Goal: Check status: Check status

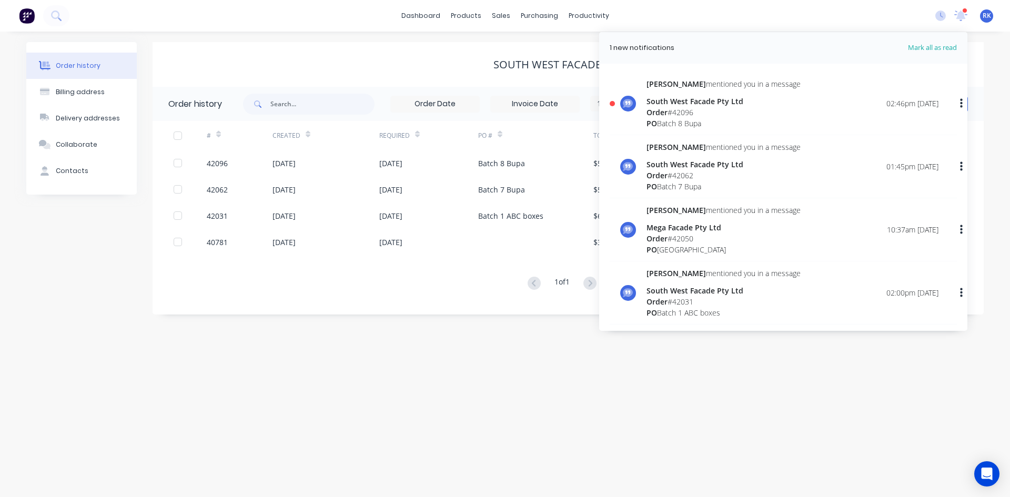
click at [788, 112] on div "[PERSON_NAME] mentioned you in a message South West Facade Pty Ltd Order # 4209…" at bounding box center [792, 103] width 292 height 50
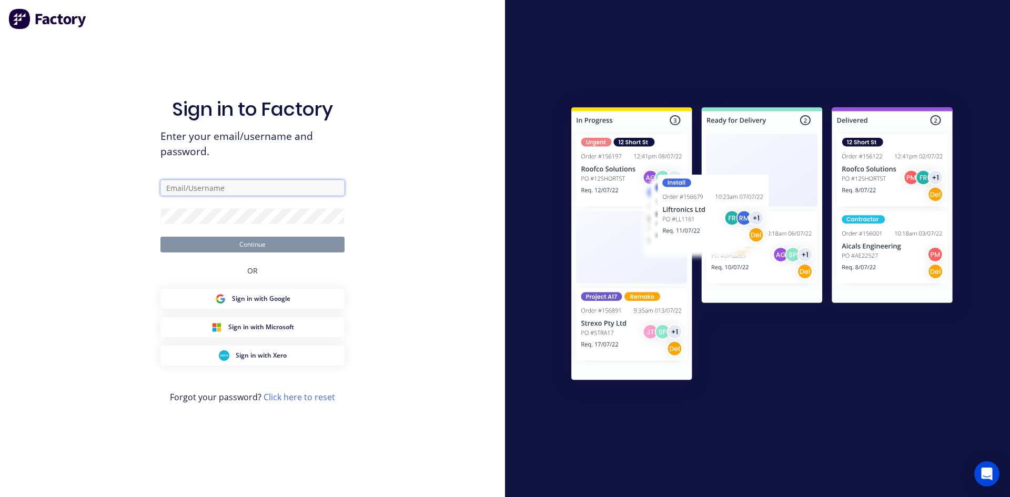
type input "[PERSON_NAME][EMAIL_ADDRESS][DOMAIN_NAME]"
click at [259, 240] on button "Continue" at bounding box center [252, 245] width 184 height 16
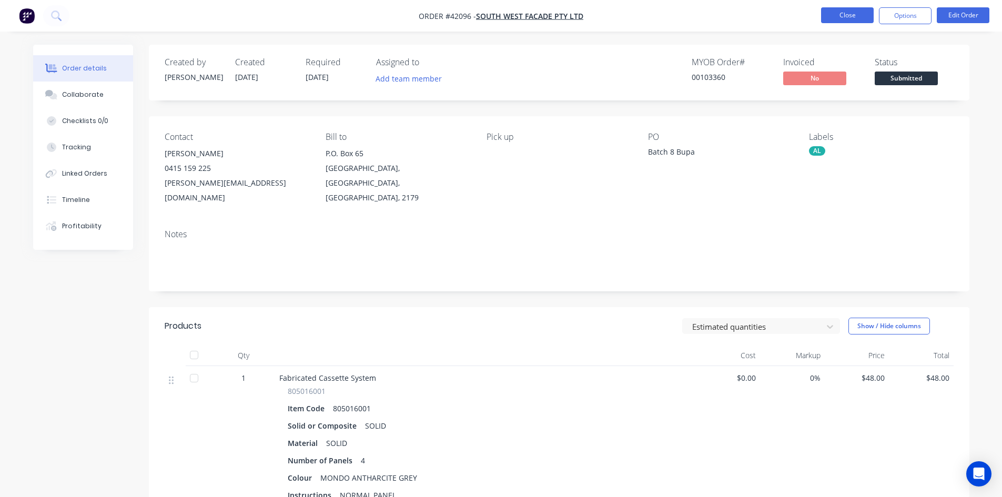
click at [845, 21] on button "Close" at bounding box center [847, 15] width 53 height 16
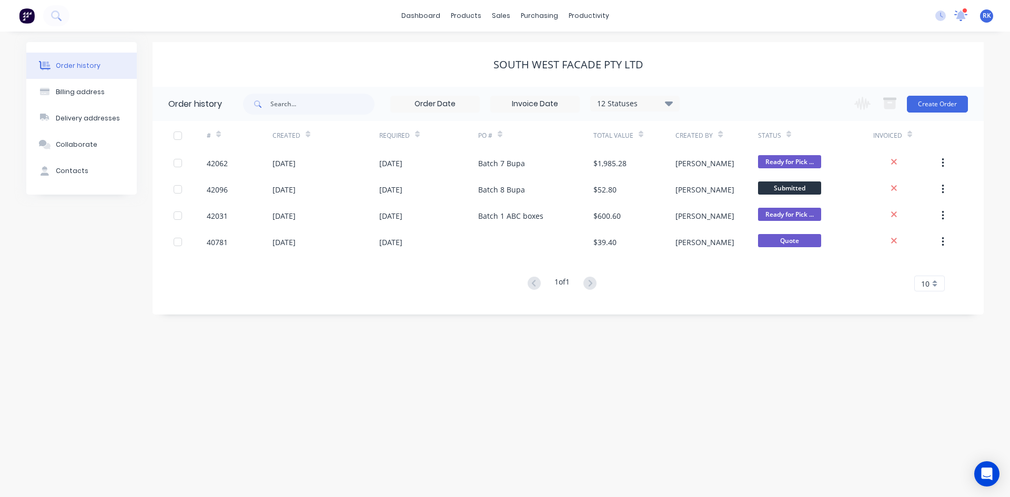
click at [959, 21] on div at bounding box center [960, 16] width 13 height 16
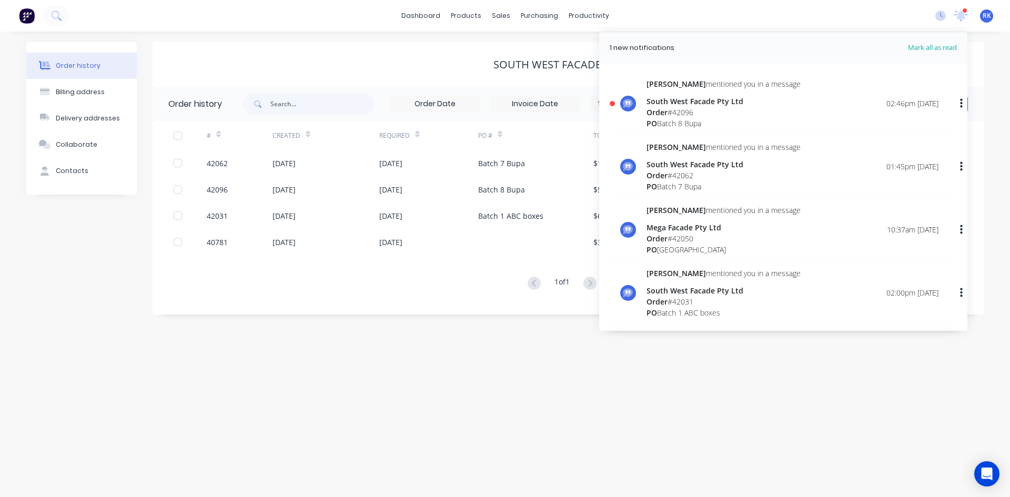
click at [960, 101] on icon "button" at bounding box center [961, 102] width 3 height 9
click at [919, 127] on div "Mark as read" at bounding box center [906, 131] width 81 height 15
click at [882, 128] on div "Mark as read" at bounding box center [906, 131] width 81 height 15
click at [885, 126] on div "Mark as read" at bounding box center [906, 131] width 81 height 15
click at [883, 122] on button "Mark as read" at bounding box center [907, 130] width 100 height 21
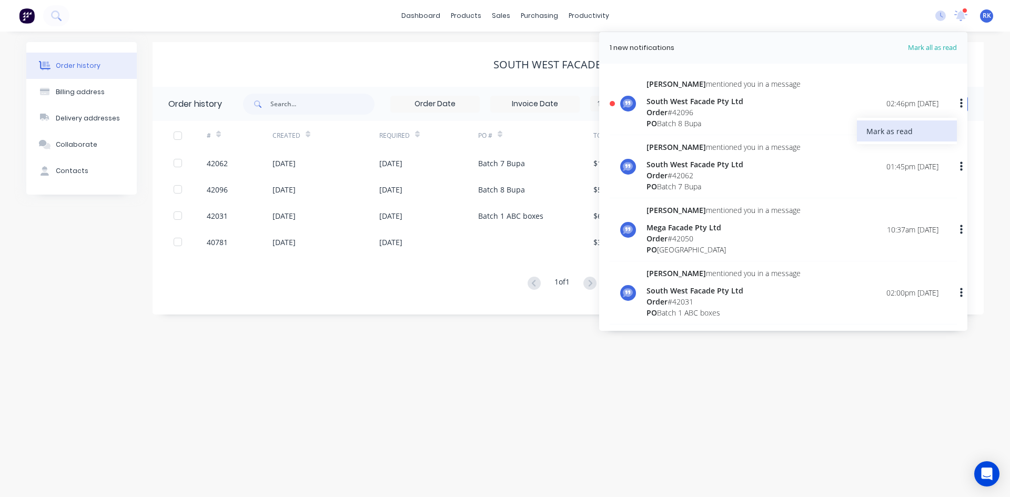
click at [885, 121] on button "Mark as read" at bounding box center [907, 130] width 100 height 21
click at [887, 120] on div "Mark as read" at bounding box center [907, 131] width 100 height 26
click at [887, 131] on div "Mark as read" at bounding box center [906, 131] width 81 height 15
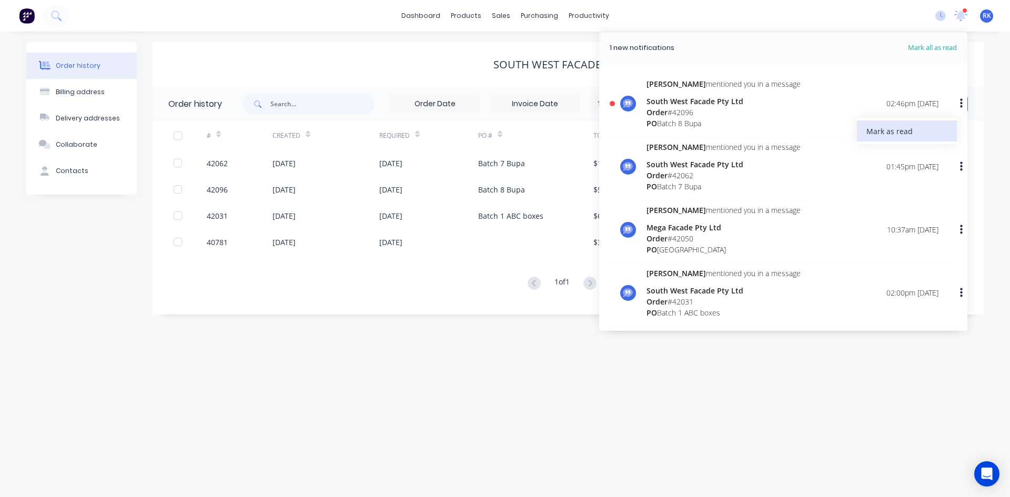
click at [889, 131] on div "Mark as read" at bounding box center [906, 131] width 81 height 15
click at [747, 112] on div "Order # 42096" at bounding box center [723, 112] width 154 height 11
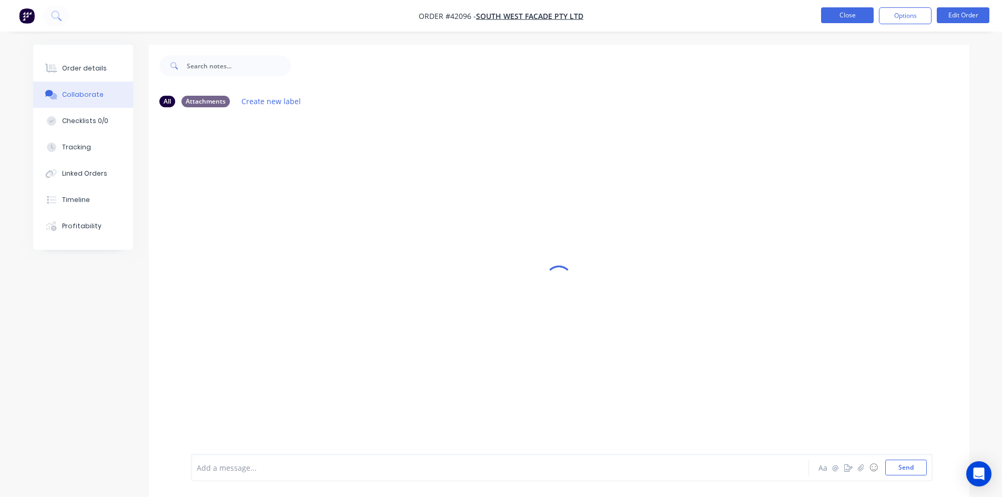
click at [865, 20] on button "Close" at bounding box center [847, 15] width 53 height 16
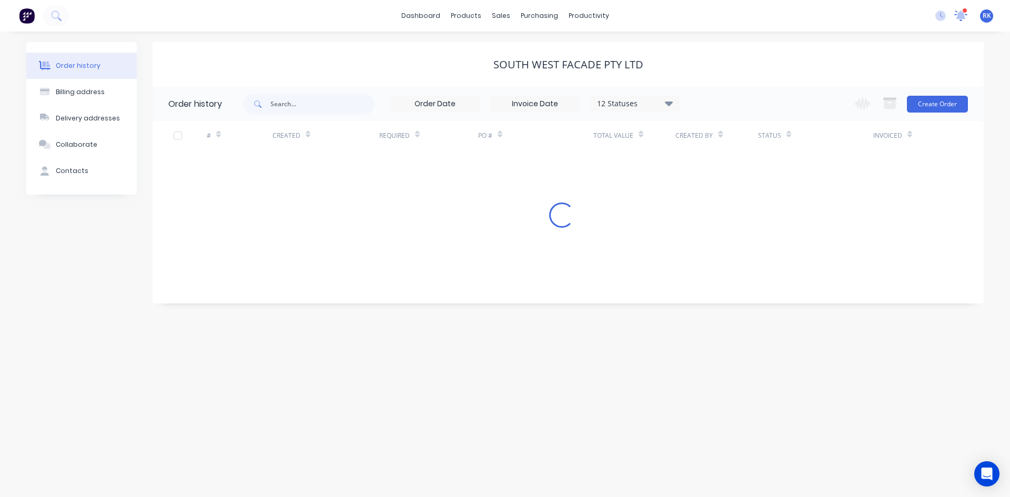
click at [963, 21] on div at bounding box center [960, 16] width 13 height 16
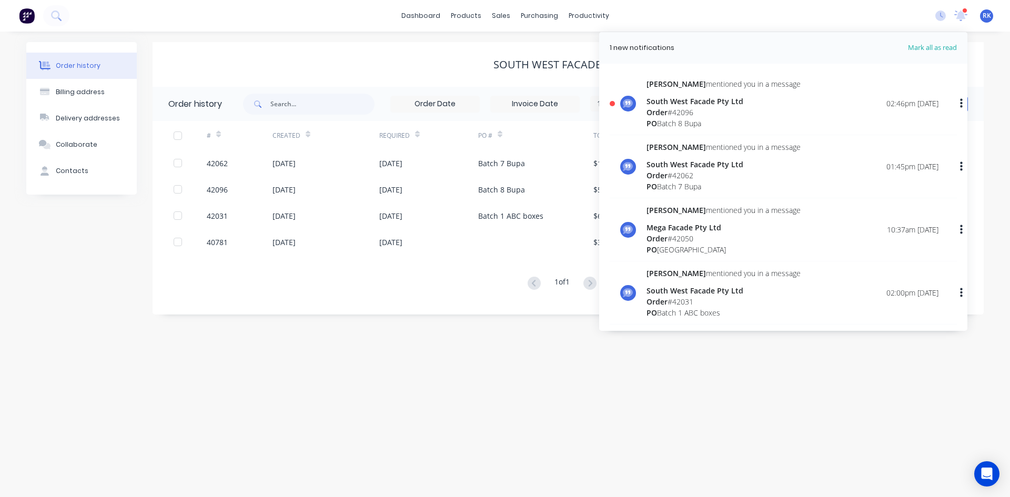
click at [961, 103] on button "button" at bounding box center [961, 103] width 25 height 19
click at [916, 135] on div "Mark as read" at bounding box center [906, 131] width 81 height 15
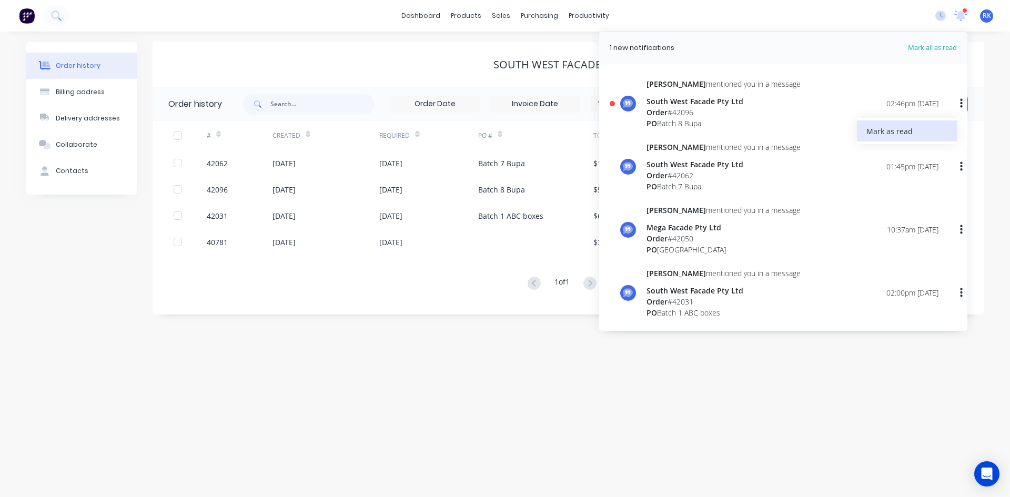
click at [916, 135] on div "Mark as read" at bounding box center [906, 131] width 81 height 15
drag, startPoint x: 706, startPoint y: 20, endPoint x: 692, endPoint y: 3, distance: 22.8
click at [706, 19] on div "dashboard products sales purchasing productivity dashboard products Product Cat…" at bounding box center [505, 16] width 1010 height 32
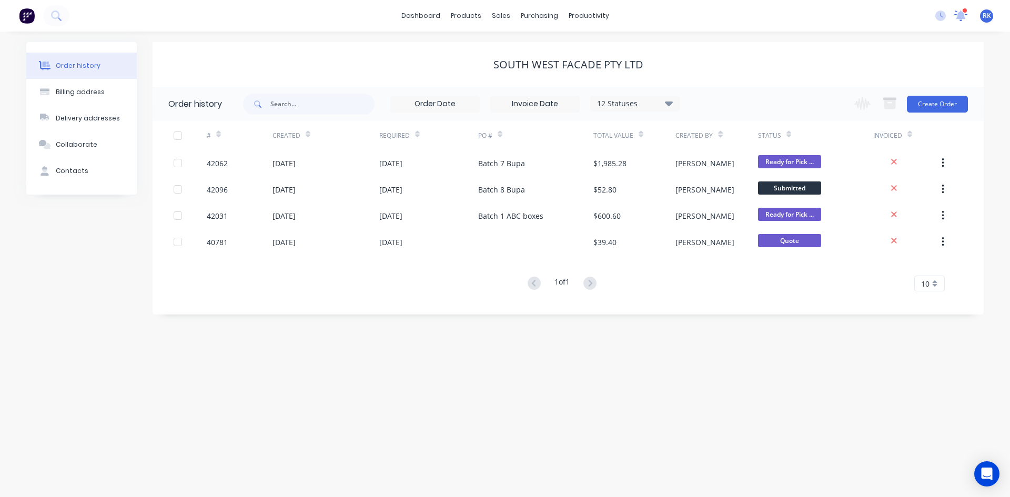
click at [962, 17] on icon at bounding box center [960, 14] width 9 height 9
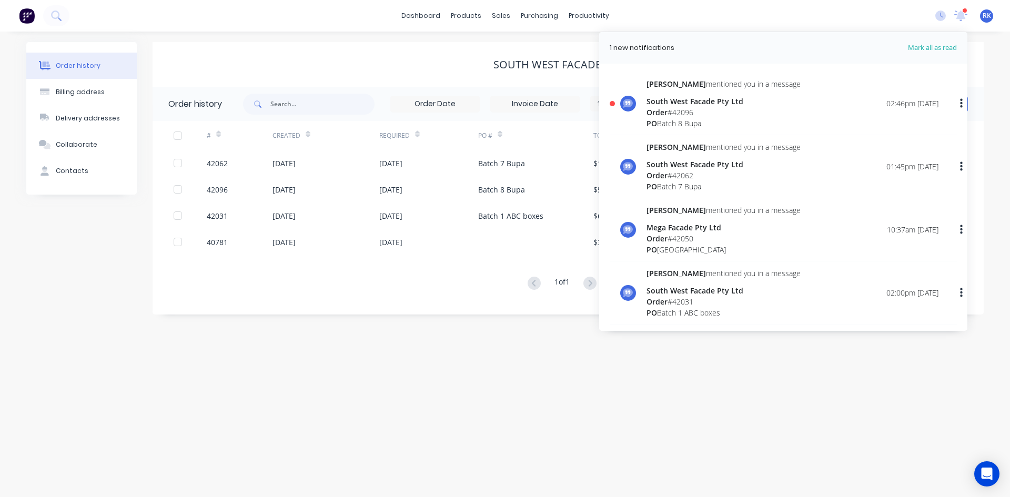
click at [735, 113] on div "Order # 42096" at bounding box center [723, 112] width 154 height 11
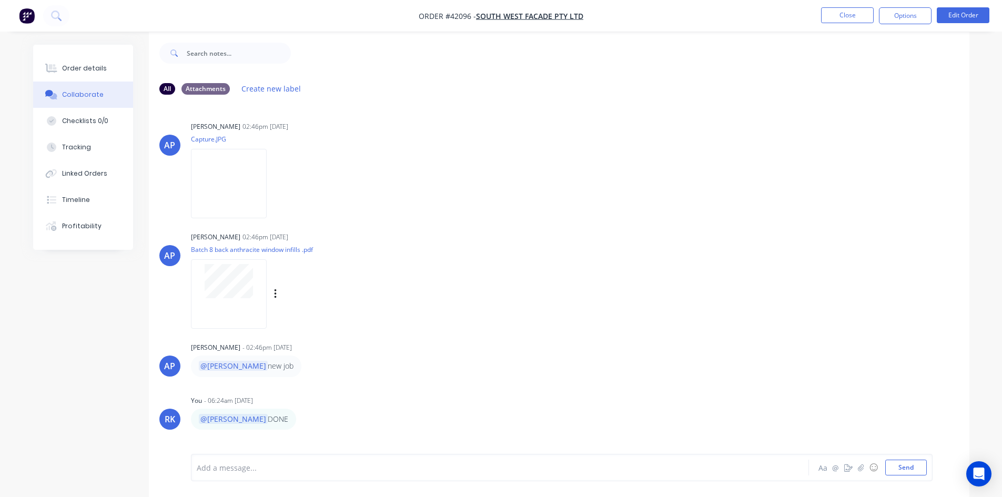
scroll to position [16, 0]
click at [218, 168] on img at bounding box center [229, 180] width 76 height 69
click at [251, 311] on div at bounding box center [229, 290] width 76 height 69
